Goal: Find specific page/section: Find specific page/section

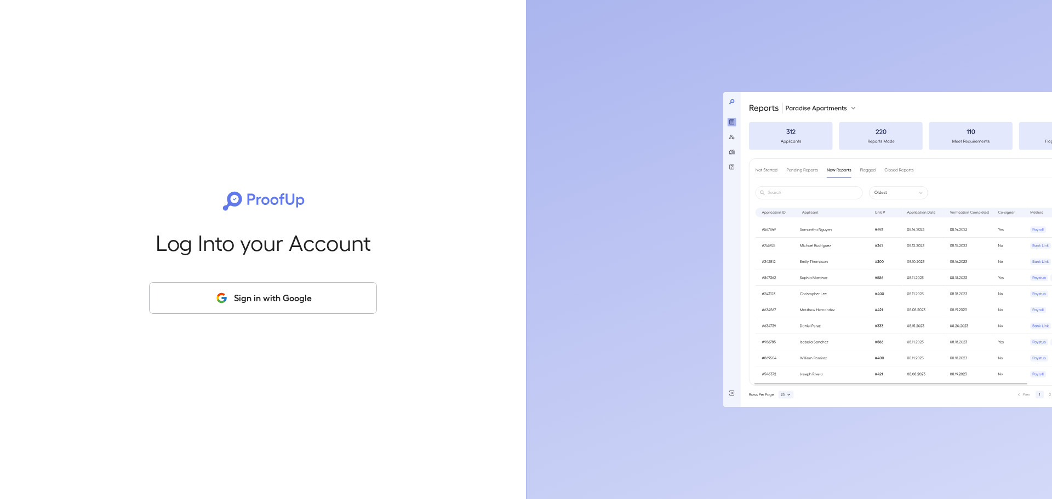
click at [261, 300] on button "Sign in with Google" at bounding box center [263, 298] width 228 height 32
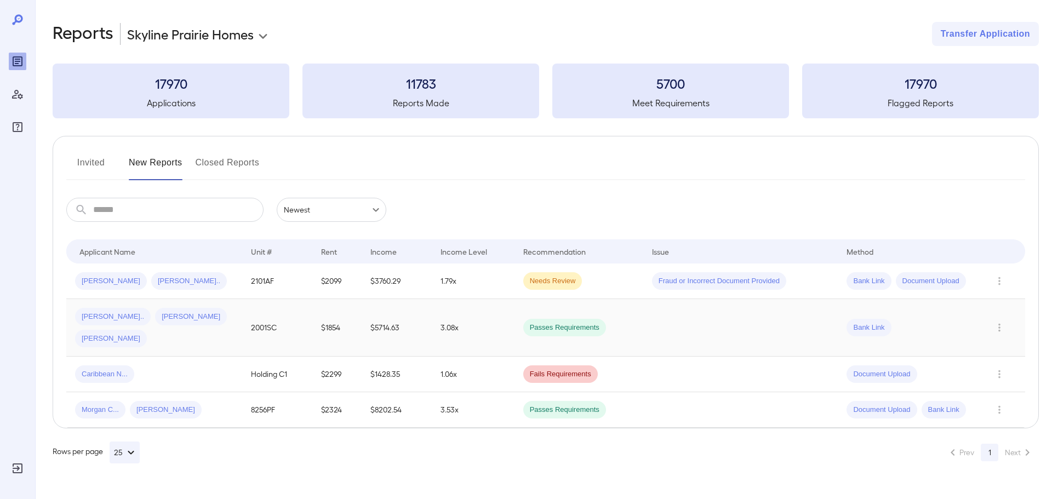
click at [249, 304] on td "2001SC" at bounding box center [277, 328] width 70 height 58
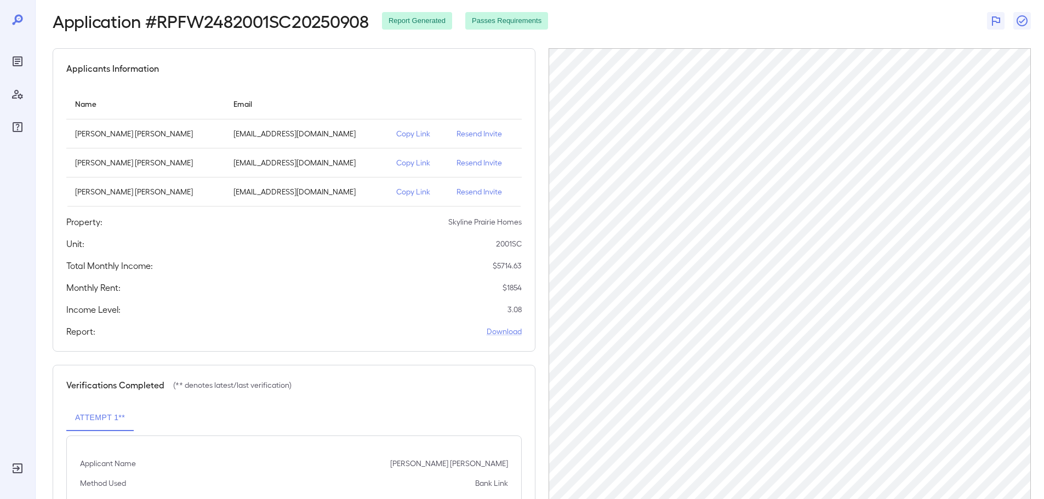
scroll to position [109, 0]
